Goal: Task Accomplishment & Management: Complete application form

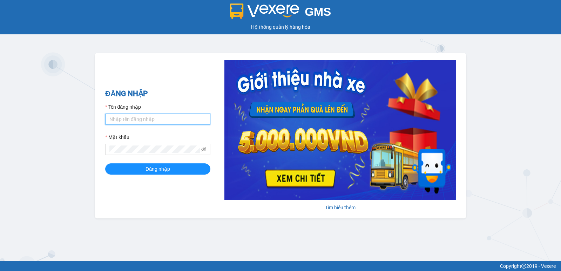
click at [166, 118] on input "Tên đăng nhập" at bounding box center [157, 119] width 105 height 11
type input "anhkiet.tuanhung"
click at [105, 163] on button "Đăng nhập" at bounding box center [157, 168] width 105 height 11
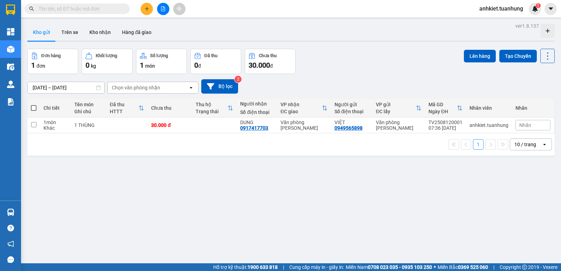
click at [81, 7] on input "text" at bounding box center [80, 9] width 83 height 8
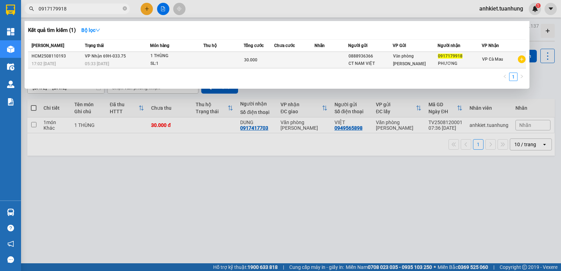
type input "0917179918"
click at [230, 57] on td at bounding box center [223, 60] width 40 height 16
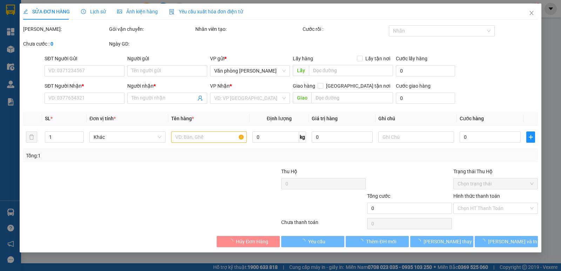
type input "0888936366"
type input "CT NAM VIỆT"
type input "0917179918"
type input "PHƯƠNG"
type input "30.000"
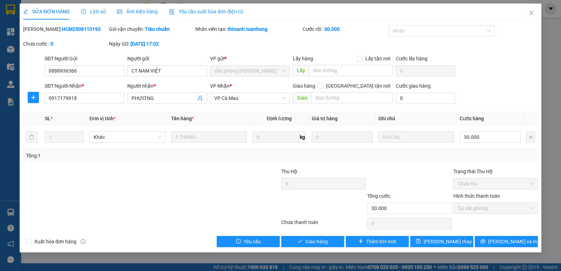
click at [98, 9] on span "Lịch sử" at bounding box center [93, 12] width 25 height 6
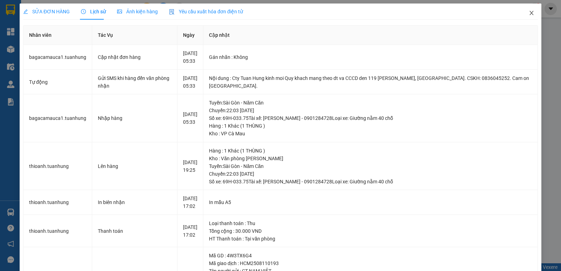
click at [529, 14] on icon "close" at bounding box center [532, 13] width 6 height 6
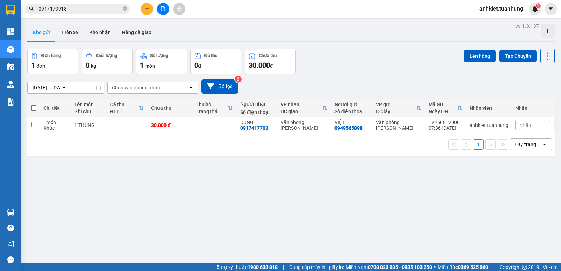
click at [89, 7] on input "0917179918" at bounding box center [80, 9] width 83 height 8
